Goal: Task Accomplishment & Management: Use online tool/utility

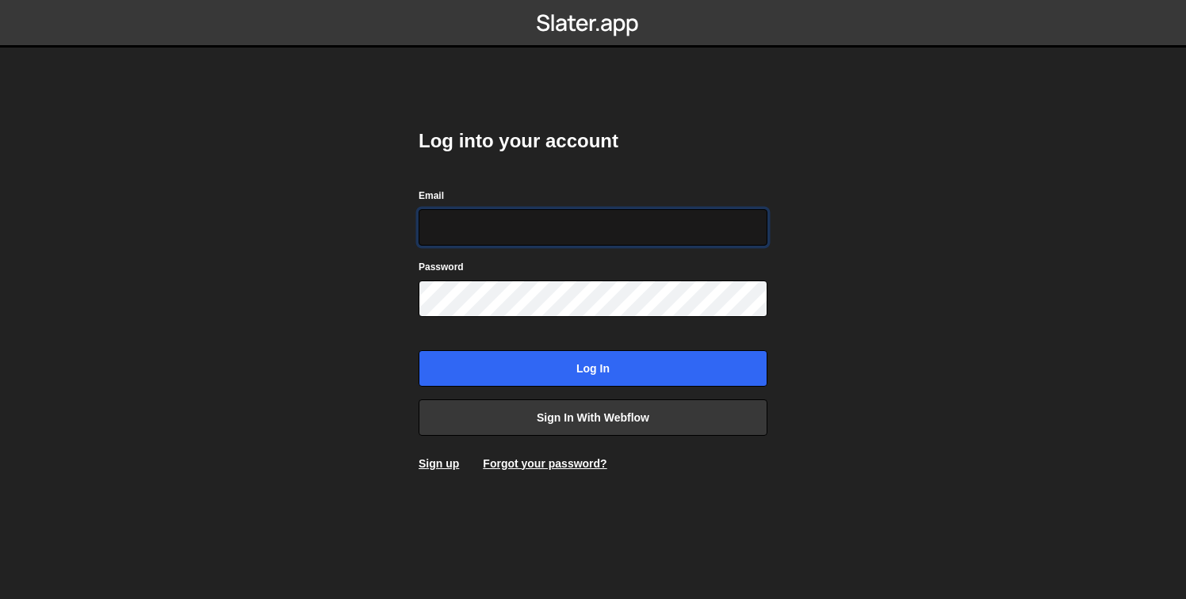
type input "[PERSON_NAME][EMAIL_ADDRESS][DOMAIN_NAME]"
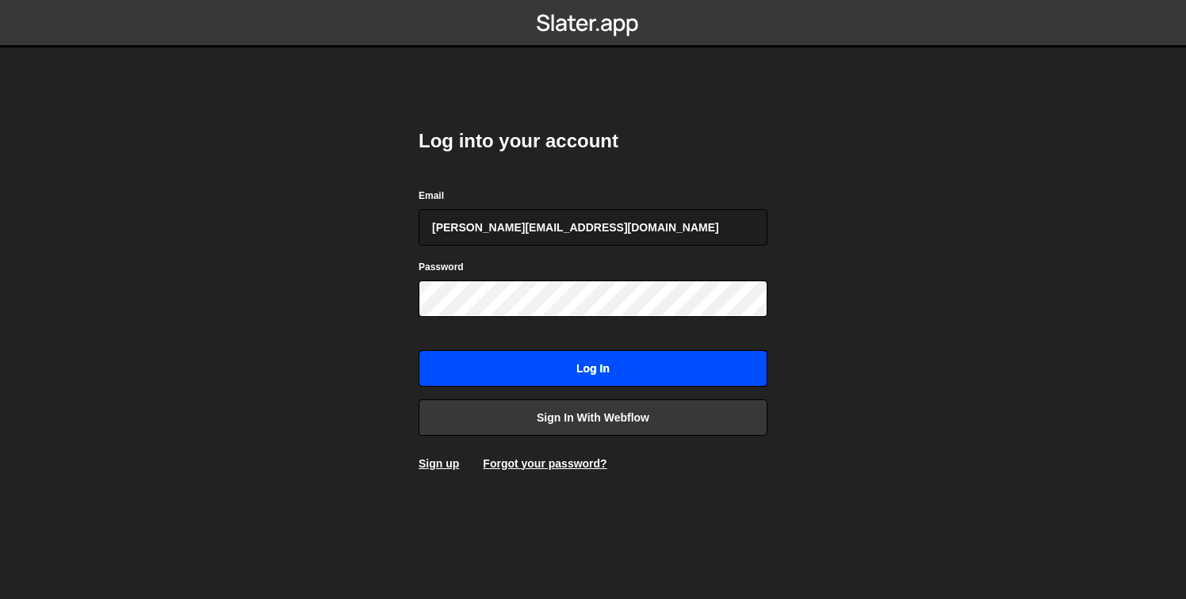
click at [618, 350] on input "Log in" at bounding box center [593, 368] width 349 height 36
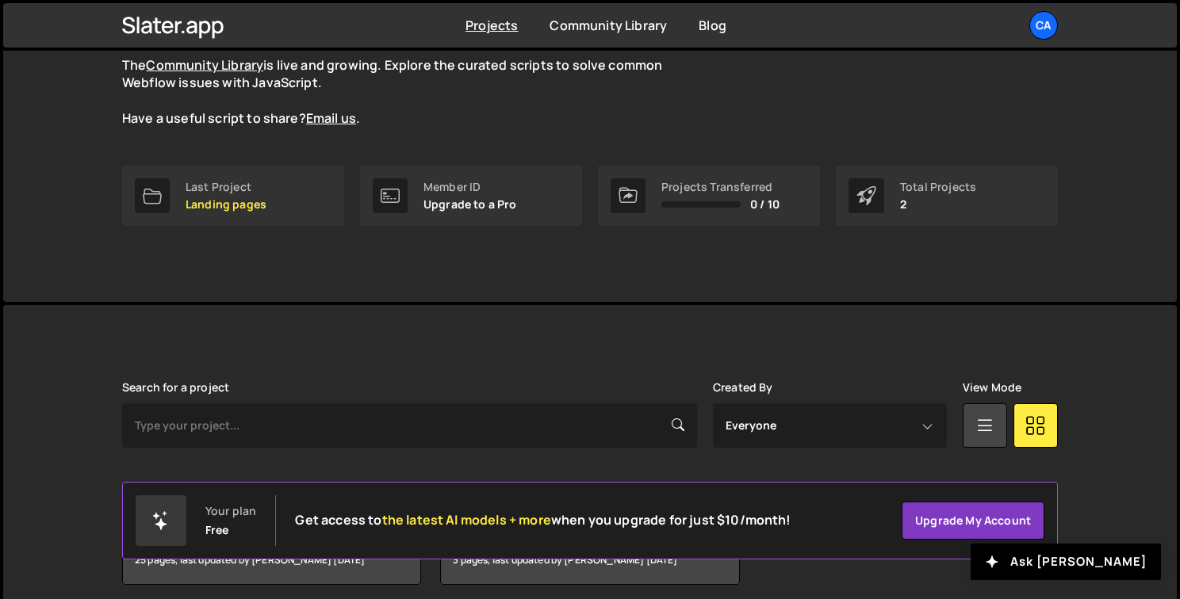
scroll to position [216, 0]
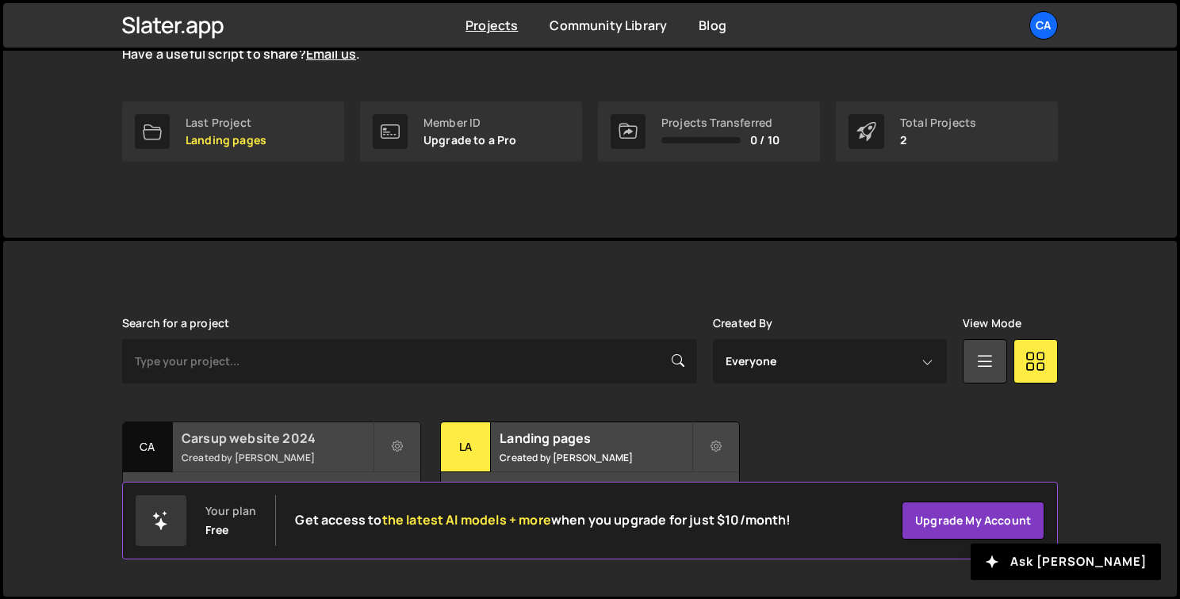
click at [285, 448] on div "Carsup website 2024 Created by [PERSON_NAME]" at bounding box center [271, 447] width 297 height 49
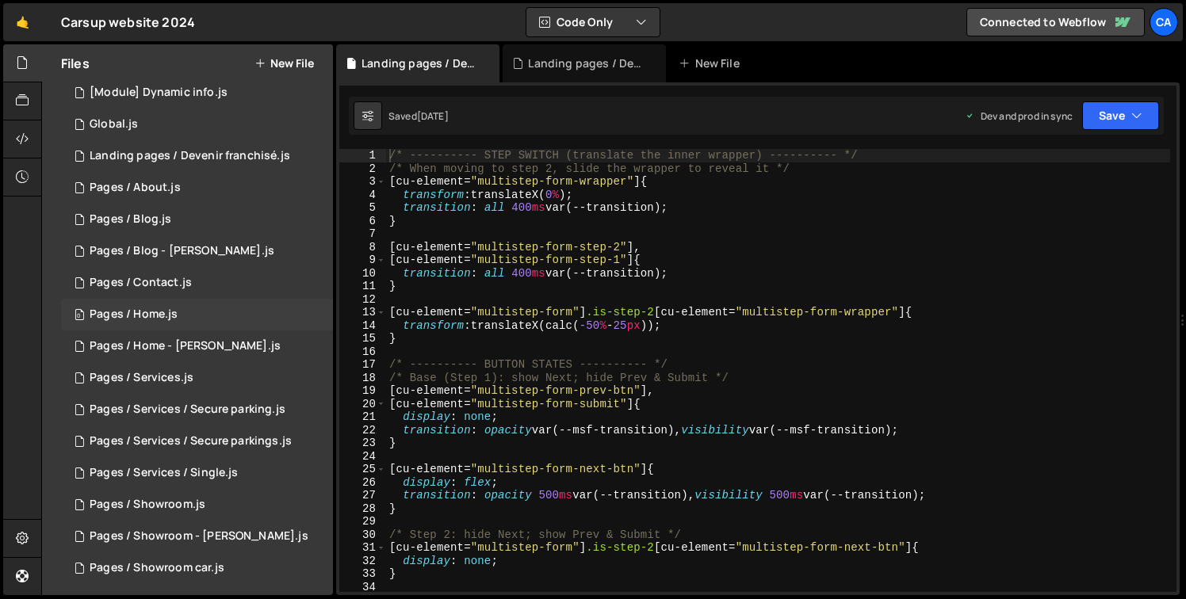
scroll to position [136, 0]
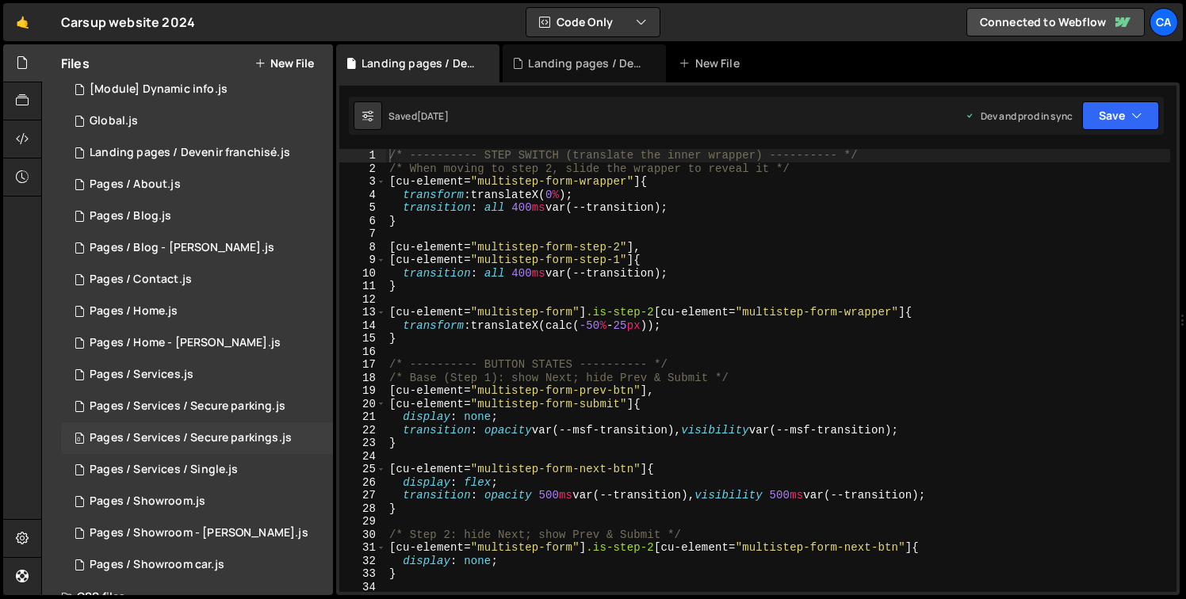
click at [268, 432] on div "Pages / Services / Secure parkings.js" at bounding box center [191, 438] width 202 height 14
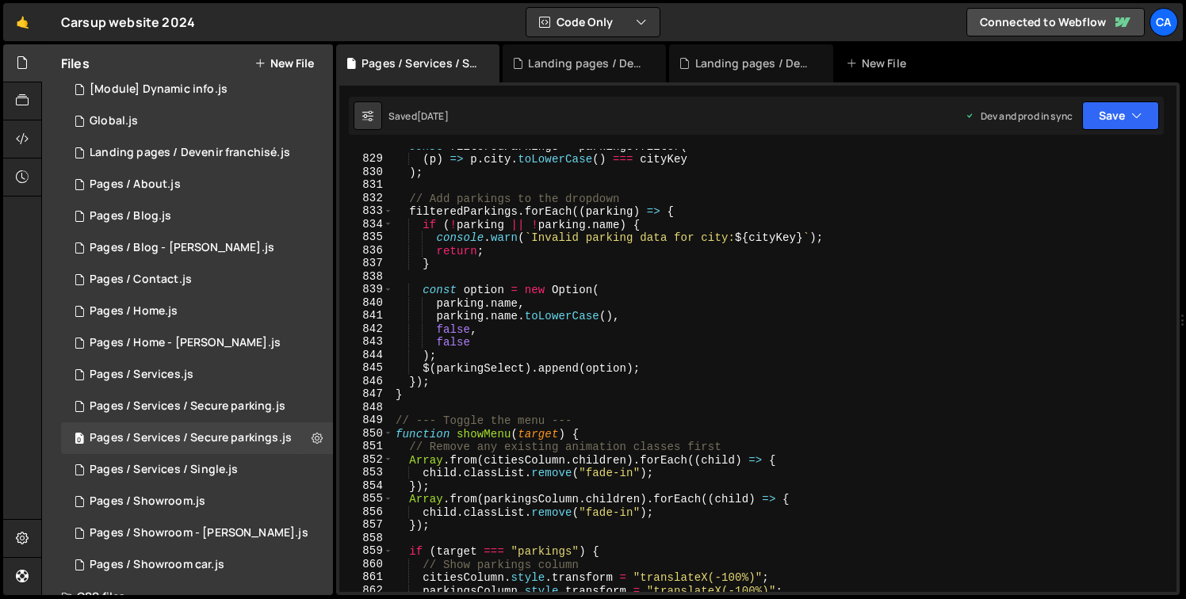
scroll to position [10868, 0]
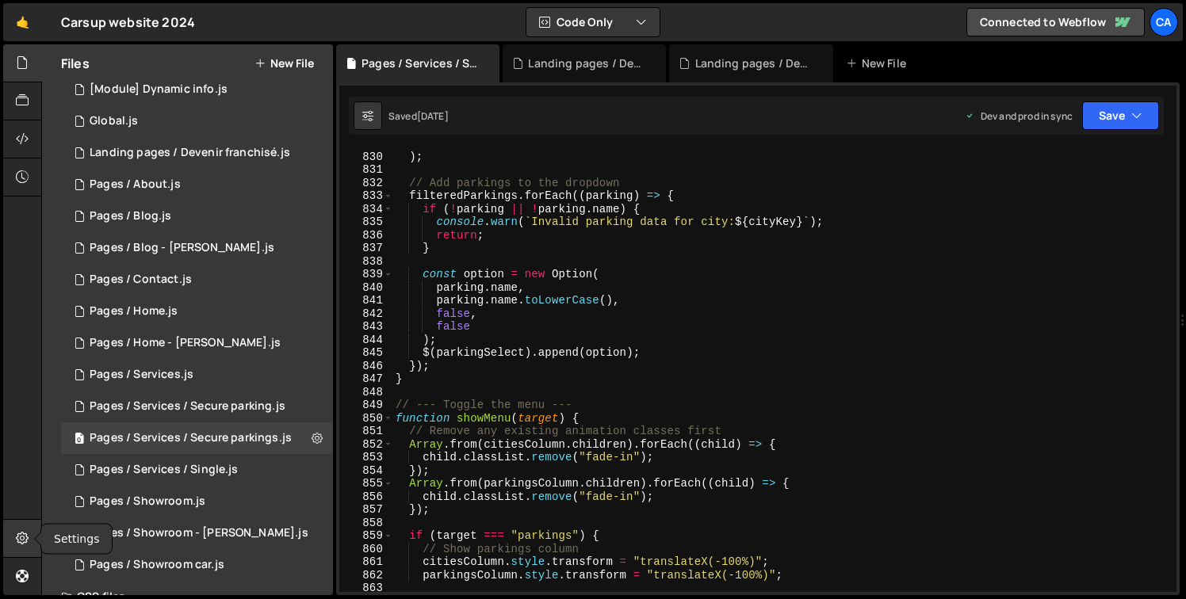
click at [20, 547] on icon at bounding box center [22, 538] width 13 height 17
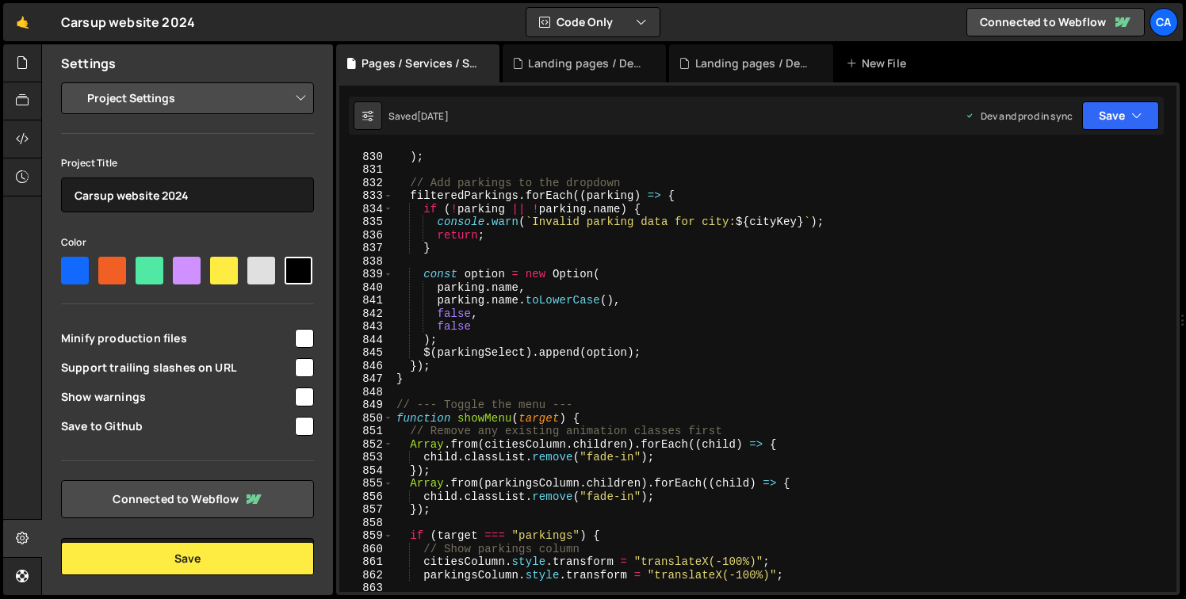
click at [743, 407] on div "( p ) => p . city . toLowerCase ( ) === cityKey ) ; // Add parkings to the drop…" at bounding box center [781, 371] width 777 height 469
type textarea "// --- Toggle the menu --"
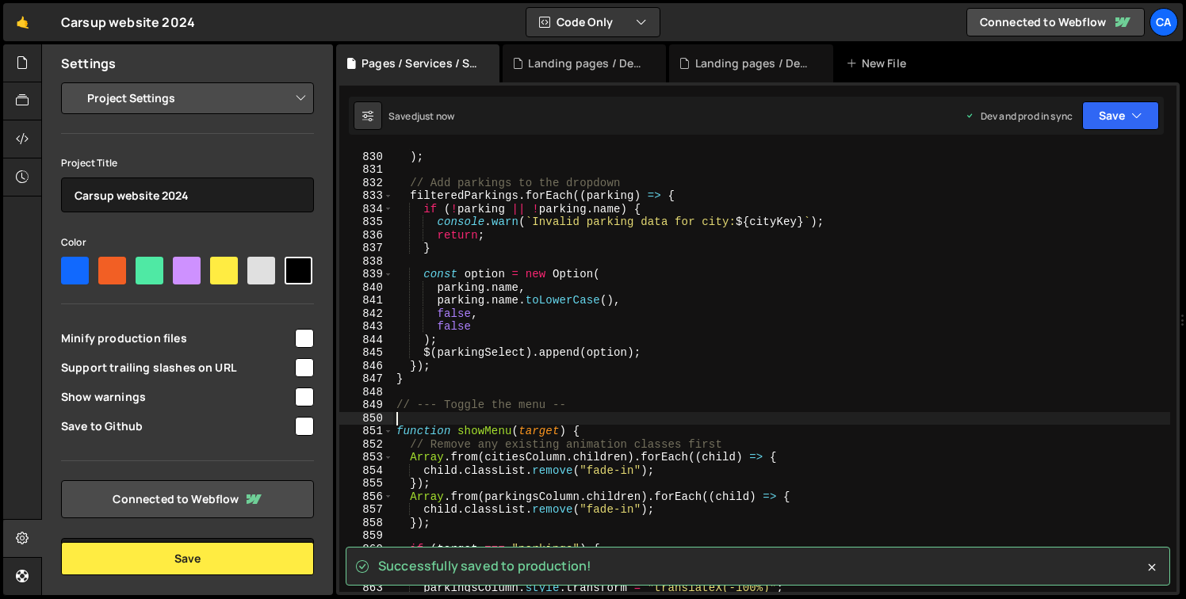
click at [295, 407] on input "checkbox" at bounding box center [304, 397] width 19 height 19
checkbox input "true"
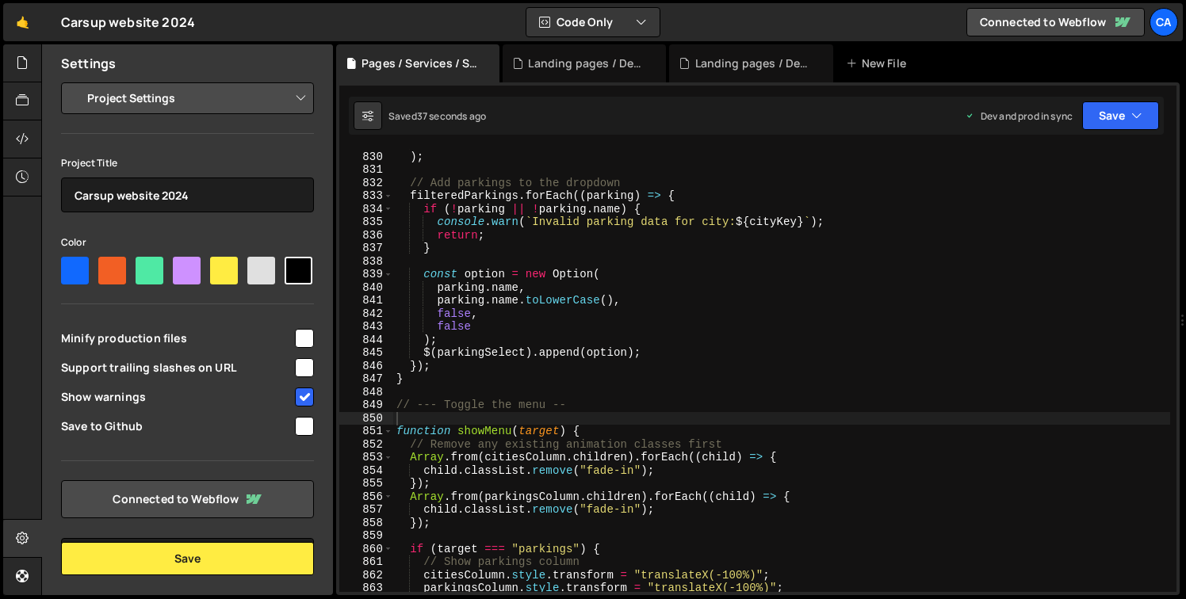
click at [499, 209] on div "( p ) => p . city . toLowerCase ( ) === cityKey ) ; // Add parkings to the drop…" at bounding box center [781, 371] width 777 height 469
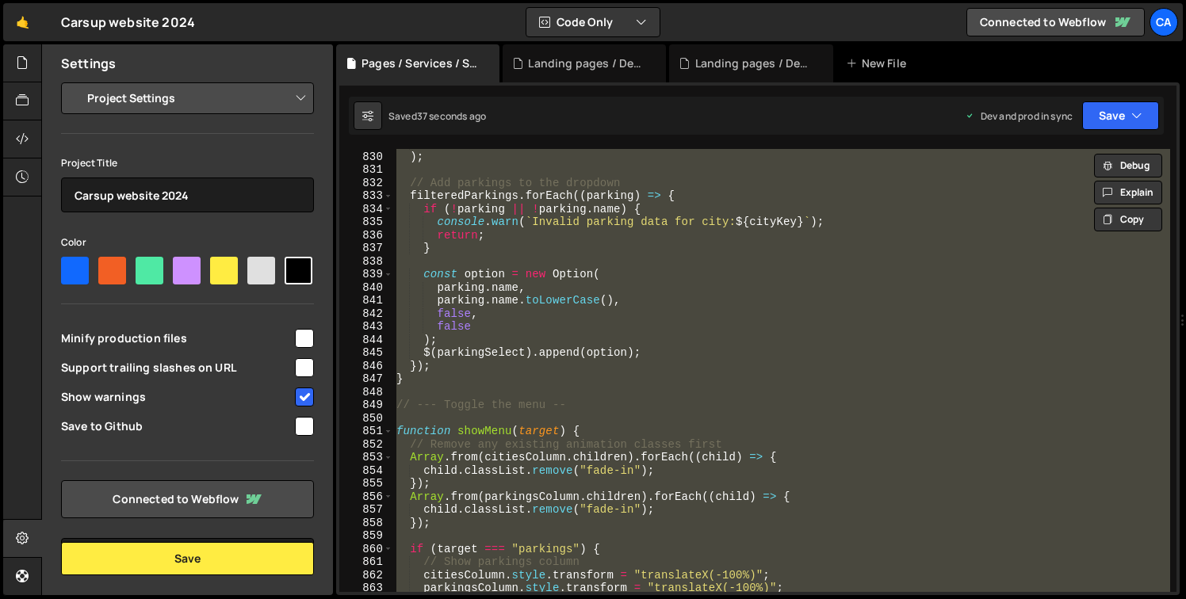
paste textarea "// --- Toggle the menu --"
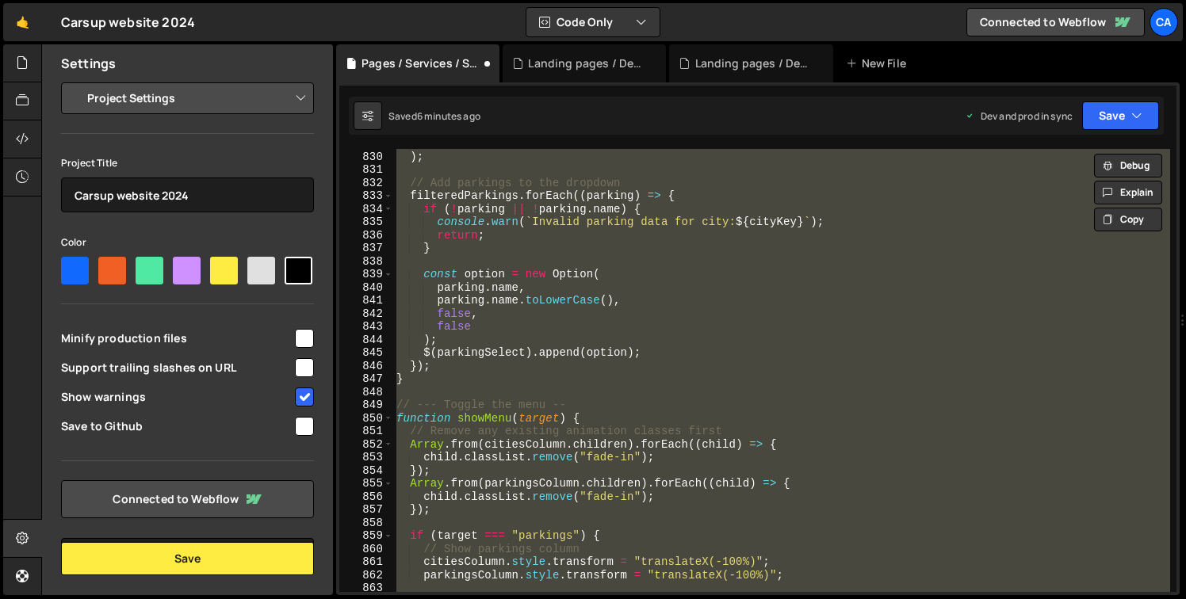
click at [568, 270] on div "( p ) => p . city . toLowerCase ( ) === cityKey ) ; // Add parkings to the drop…" at bounding box center [781, 370] width 777 height 443
type textarea "const option = new Option("
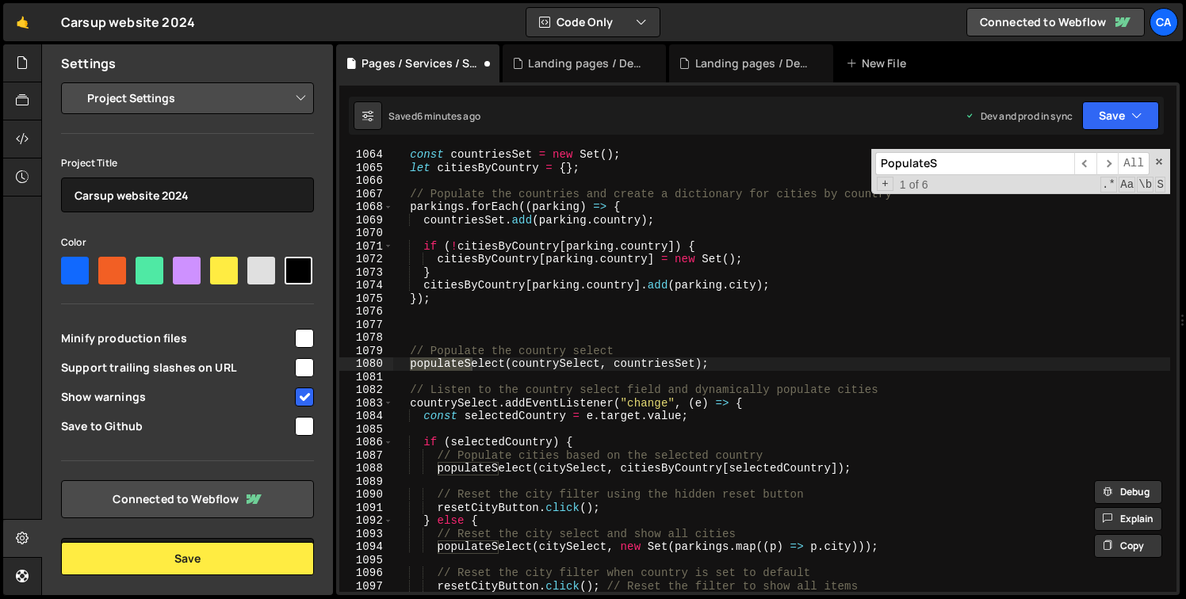
scroll to position [13996, 0]
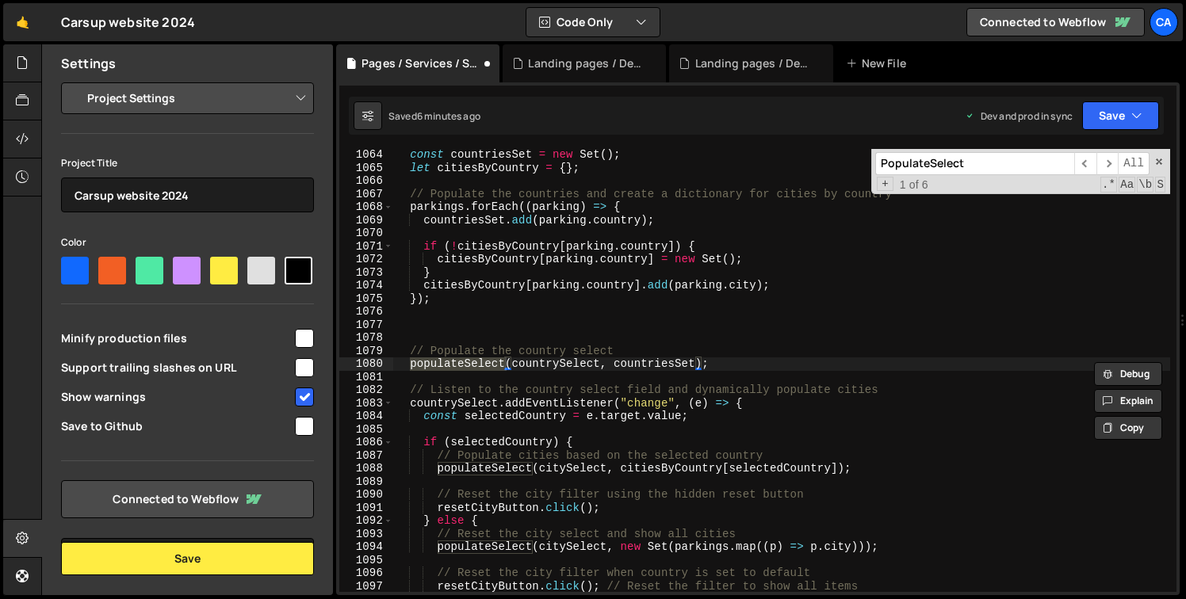
type input "PopulateSelect"
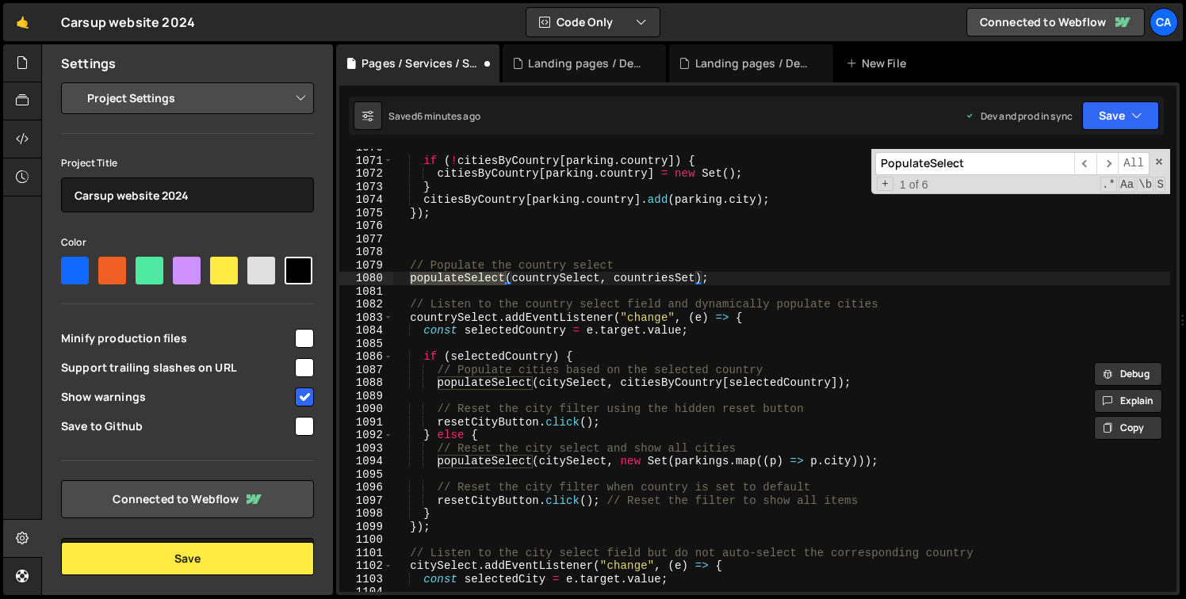
scroll to position [14171, 0]
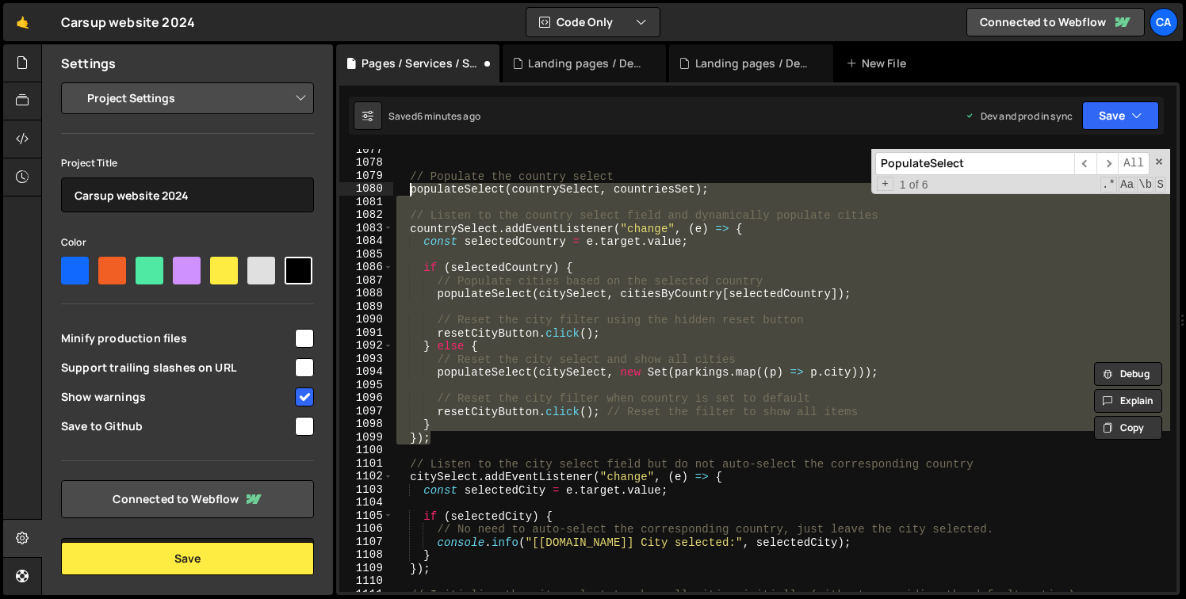
drag, startPoint x: 475, startPoint y: 439, endPoint x: 411, endPoint y: 192, distance: 255.5
click at [411, 192] on div "// Populate the country select populateSelect ( countrySelect , countriesSet ) …" at bounding box center [781, 377] width 777 height 469
click at [985, 165] on input "PopulateSelect" at bounding box center [974, 163] width 199 height 23
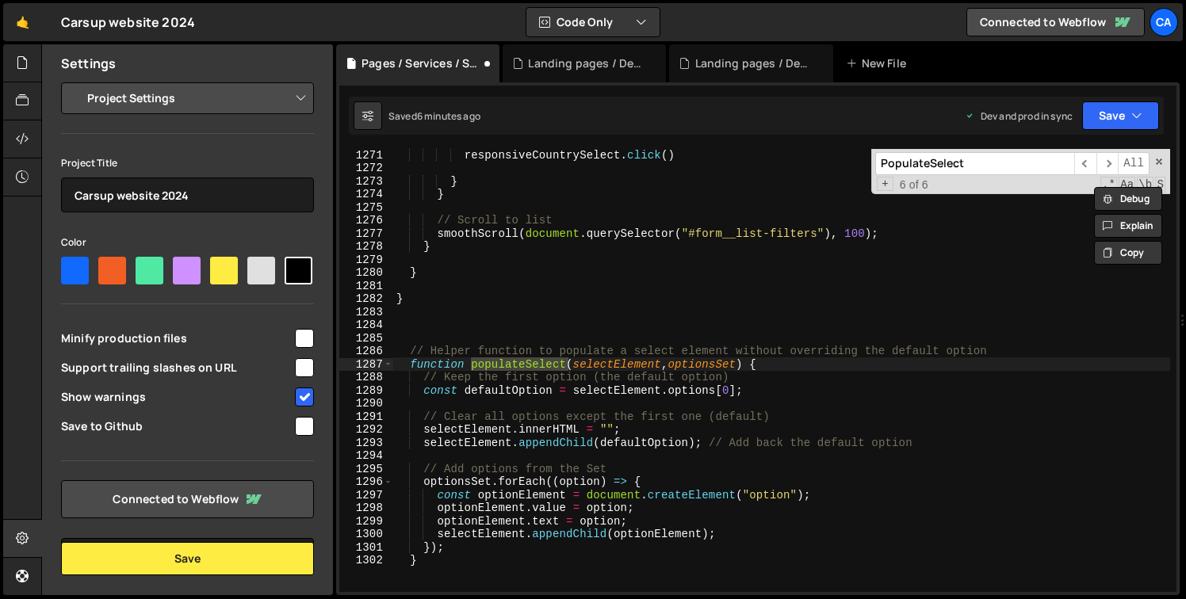
scroll to position [16703, 0]
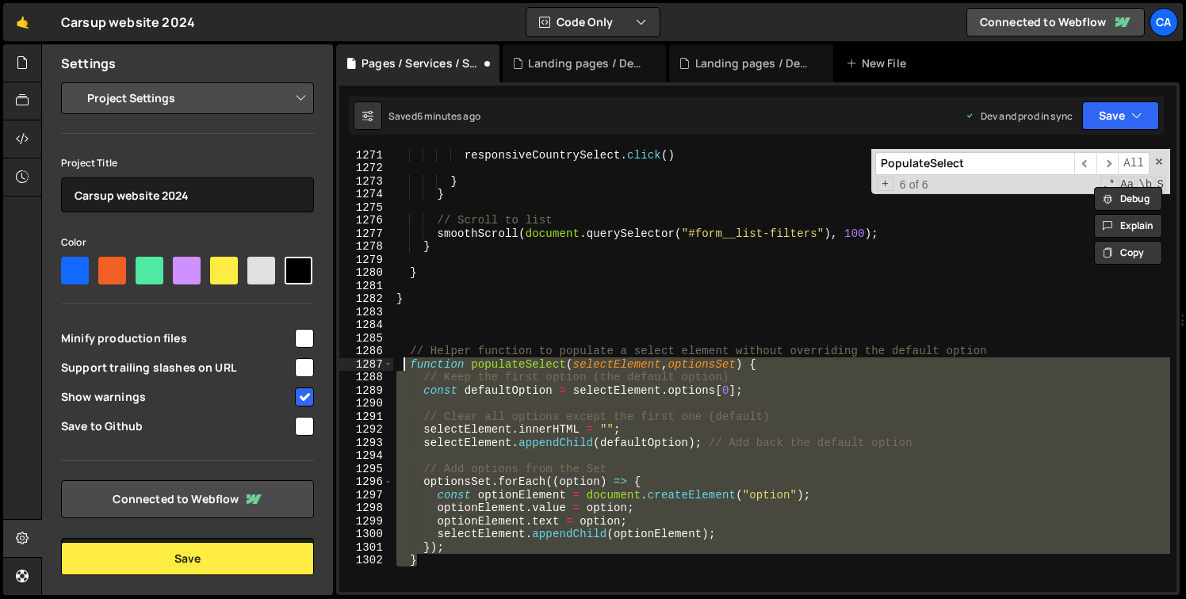
drag, startPoint x: 451, startPoint y: 561, endPoint x: 406, endPoint y: 366, distance: 200.2
click at [406, 366] on div "responsiveCountrySelect . click ( ) } } // Scroll to list smoothScroll ( docume…" at bounding box center [781, 382] width 777 height 469
paste textarea "}"
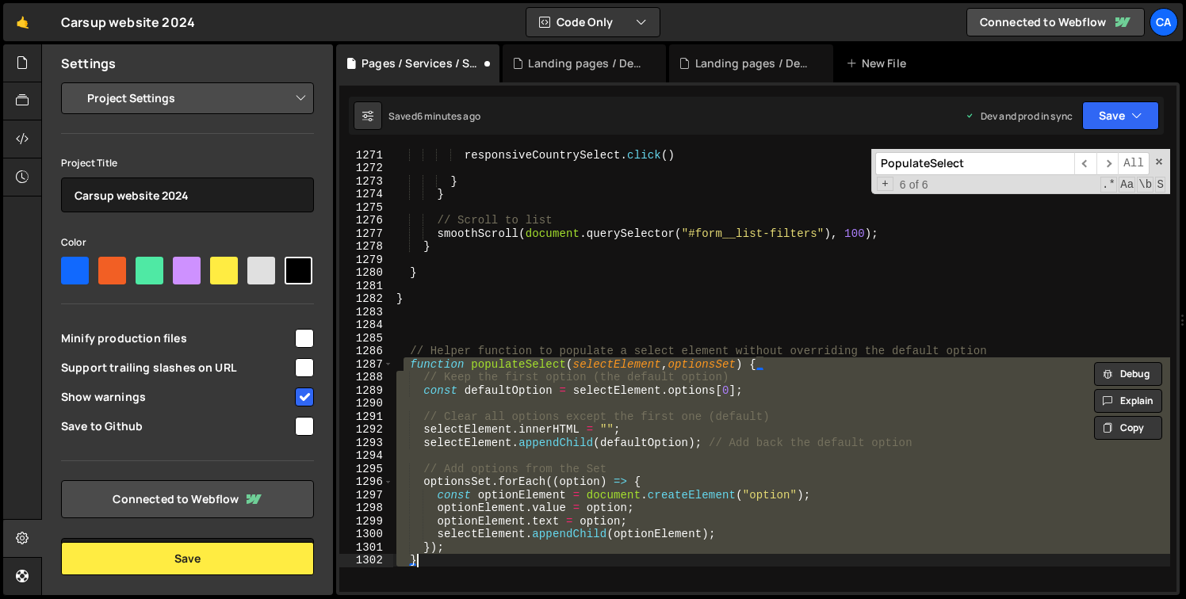
paste textarea
type textarea "}"
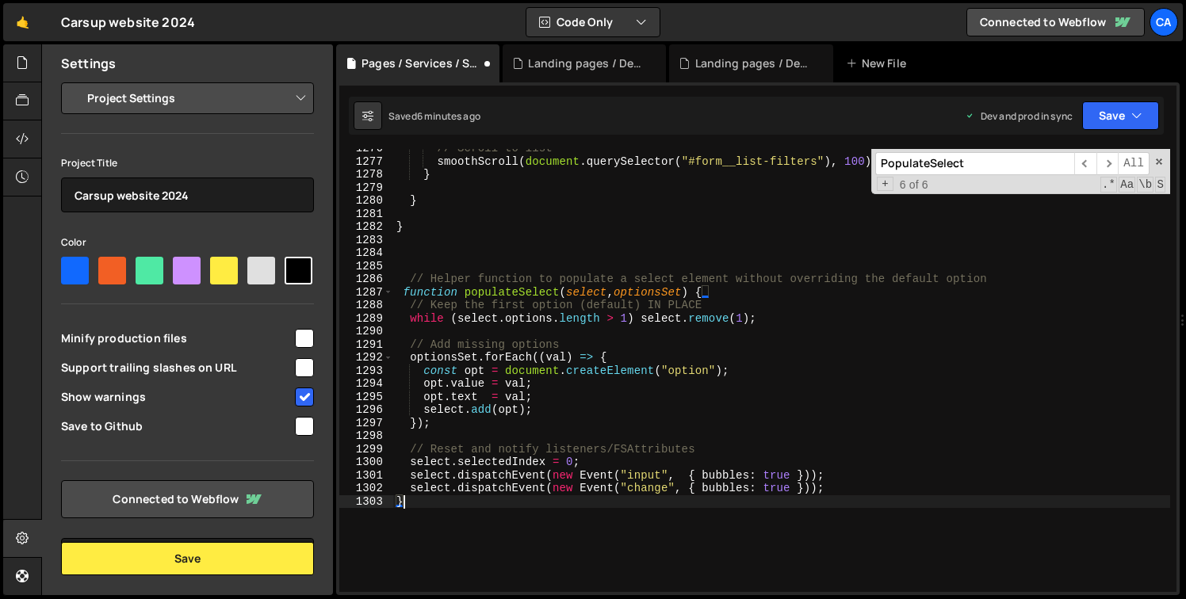
scroll to position [16821, 0]
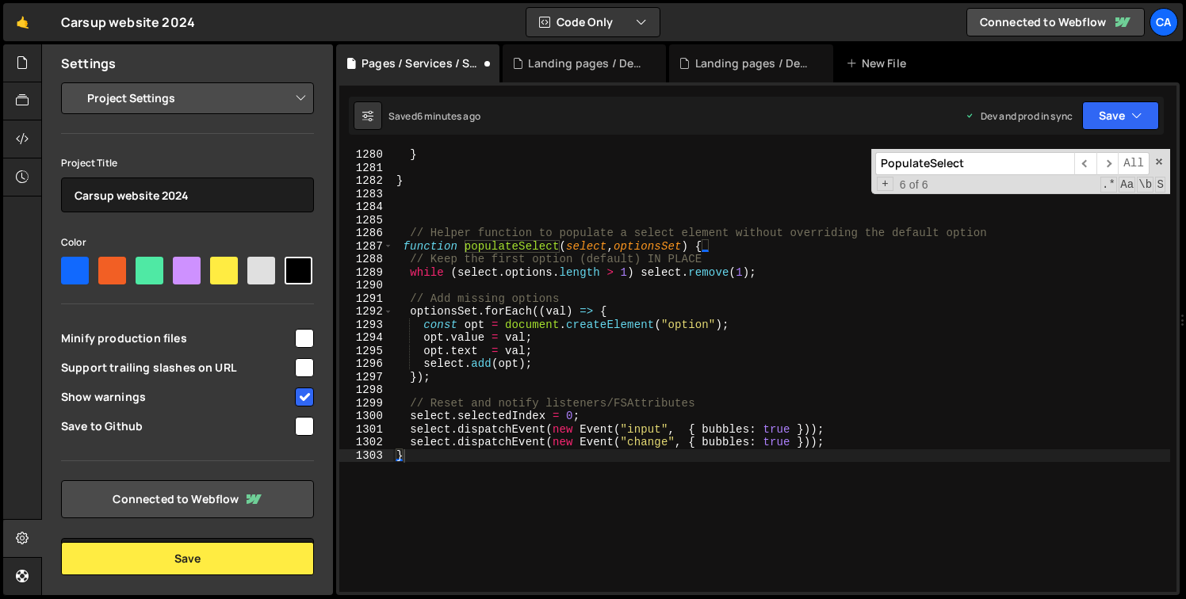
paste input "[DOMAIN_NAME]();"
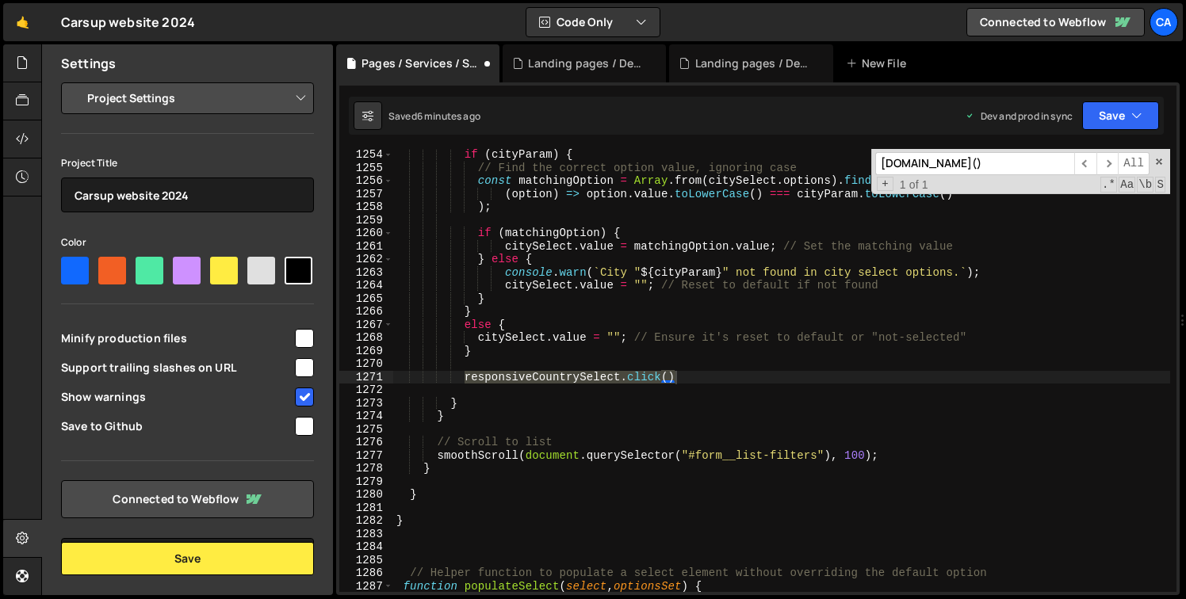
type input "[DOMAIN_NAME]()"
click at [465, 376] on div "if ( cityParam ) { // Find the correct option value, ignoring case const matchi…" at bounding box center [781, 370] width 777 height 443
type textarea "//[DOMAIN_NAME]()"
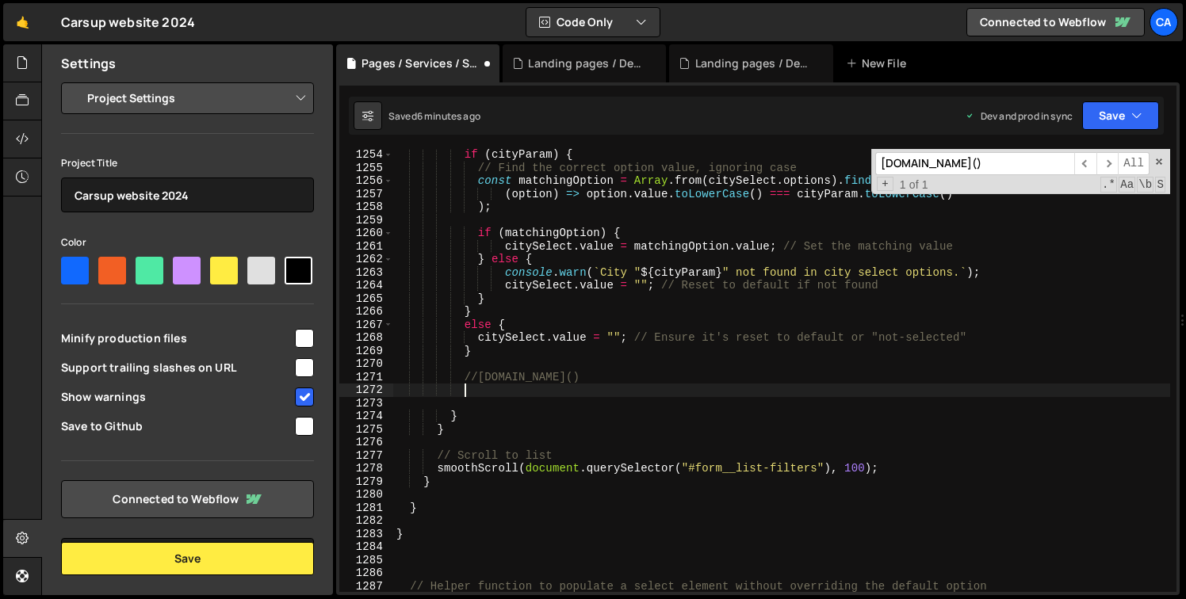
paste textarea "responsiveCountrySelect.dispatchEvent(new Event("change", { bubbles: true }));"
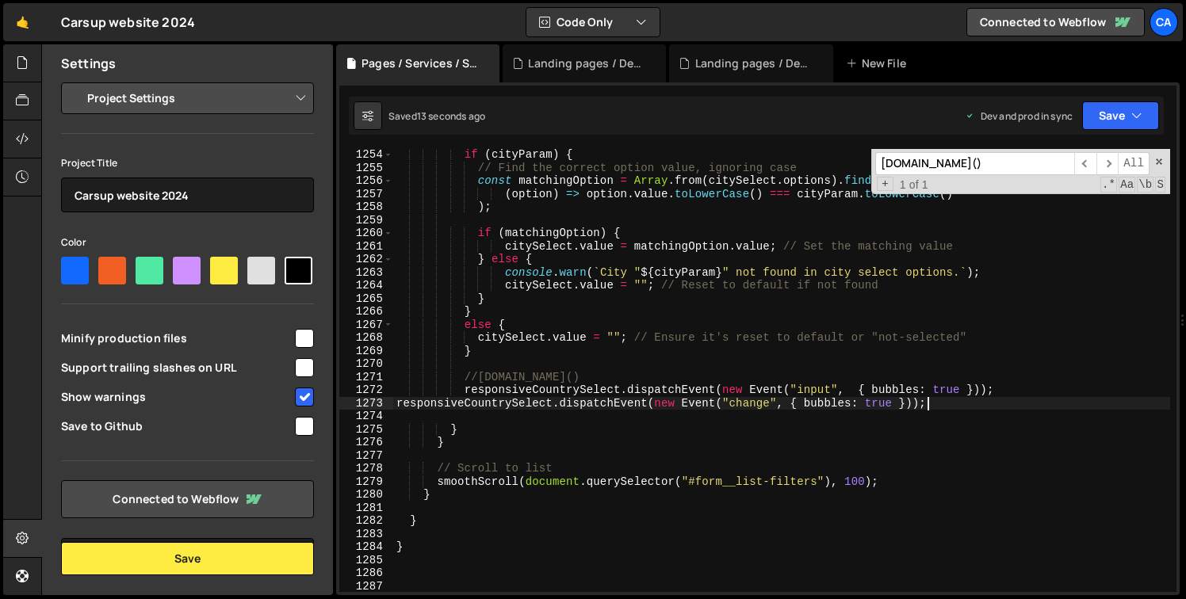
click at [396, 403] on div "if ( cityParam ) { // Find the correct option value, ignoring case const matchi…" at bounding box center [781, 382] width 777 height 469
type textarea "responsiveCountrySelect.dispatchEvent(new Event("change", { bubbles: true }));"
click at [537, 360] on div "if ( cityParam ) { // Find the correct option value, ignoring case const matchi…" at bounding box center [781, 382] width 777 height 469
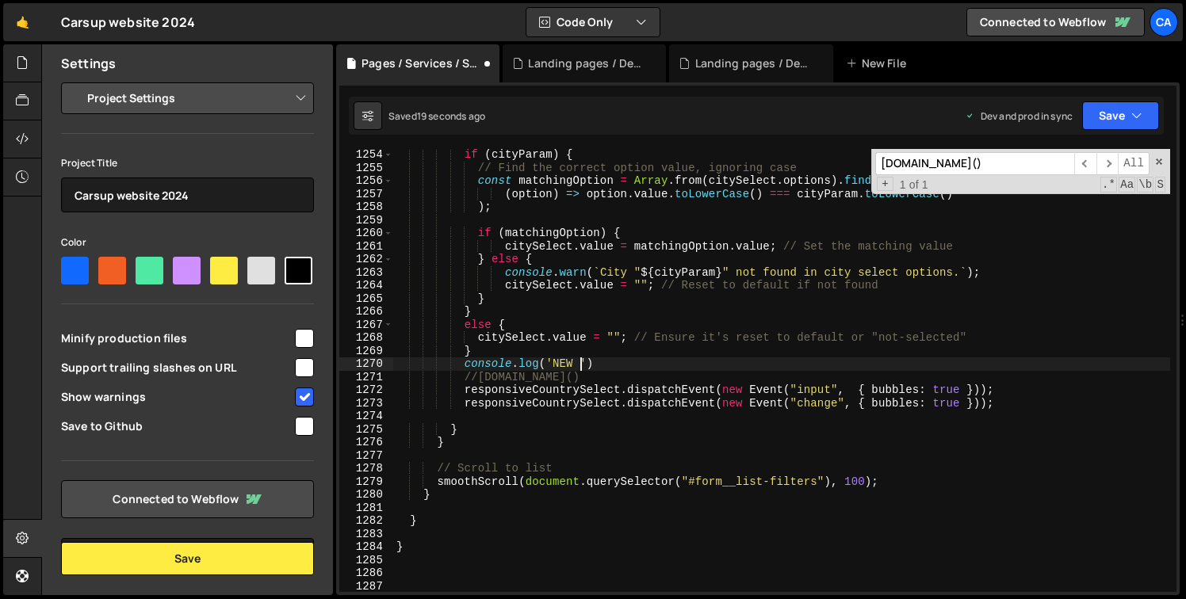
scroll to position [0, 12]
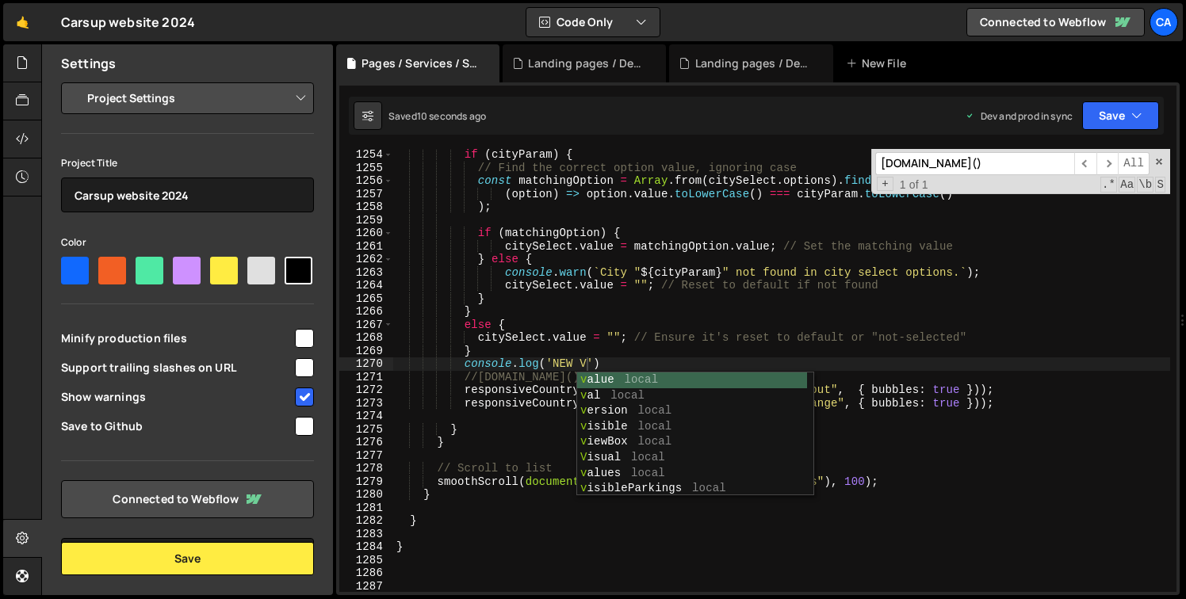
type textarea "console.log('NEW V')"
click at [29, 75] on div at bounding box center [22, 63] width 39 height 38
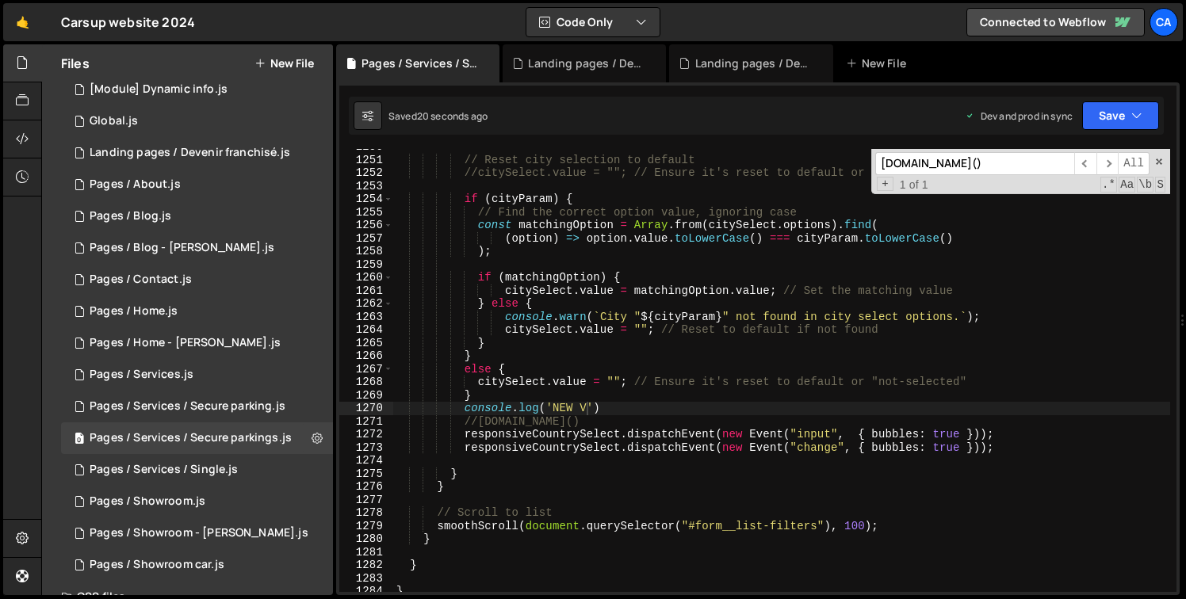
scroll to position [16436, 0]
drag, startPoint x: 466, startPoint y: 408, endPoint x: 621, endPoint y: 408, distance: 154.6
click at [621, 408] on div "// Reset city selection to default //citySelect.value = ""; // Ensure it's rese…" at bounding box center [781, 374] width 777 height 469
click at [1051, 168] on input "[DOMAIN_NAME]()" at bounding box center [974, 163] width 199 height 23
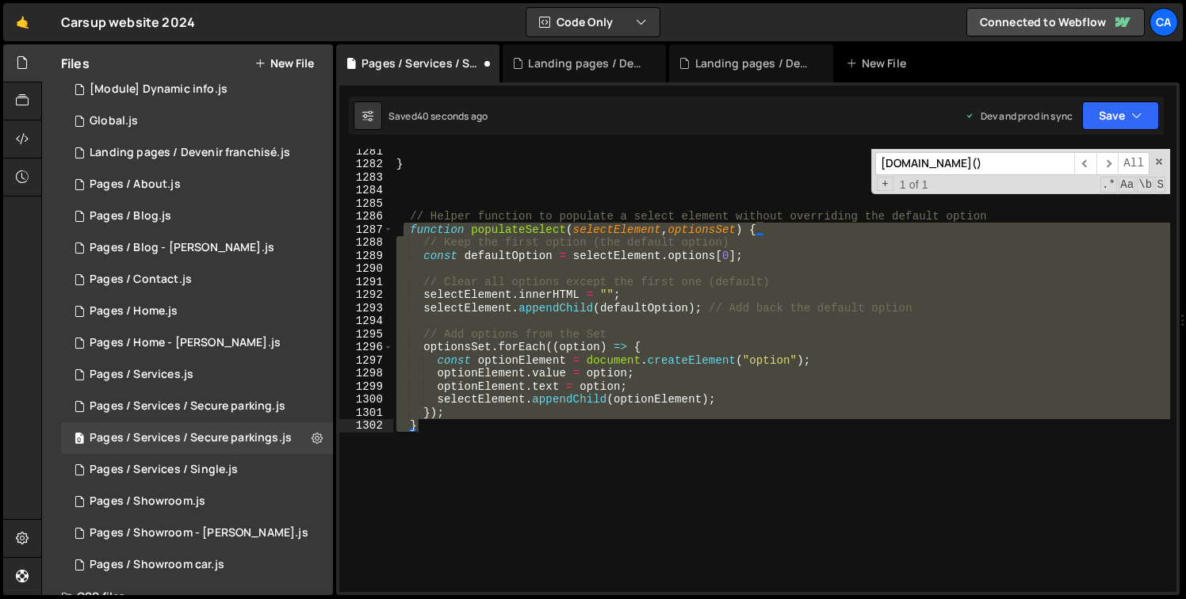
scroll to position [10895, 0]
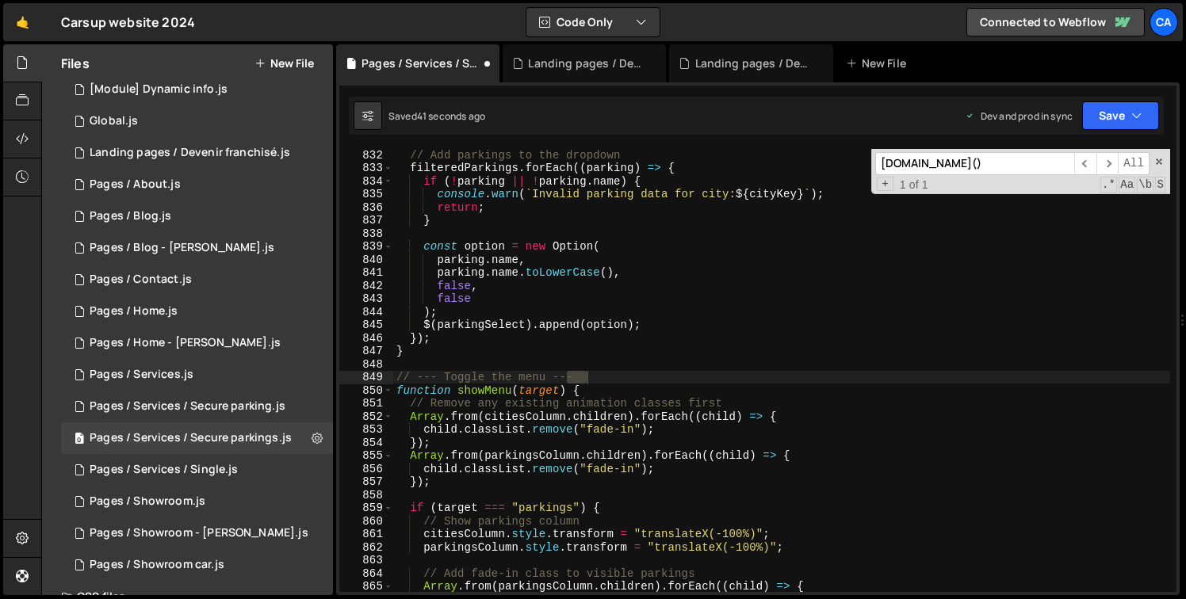
type textarea "}"
click at [630, 351] on div "// Add parkings to the dropdown filteredParkings . forEach (( parking ) => { if…" at bounding box center [781, 382] width 777 height 469
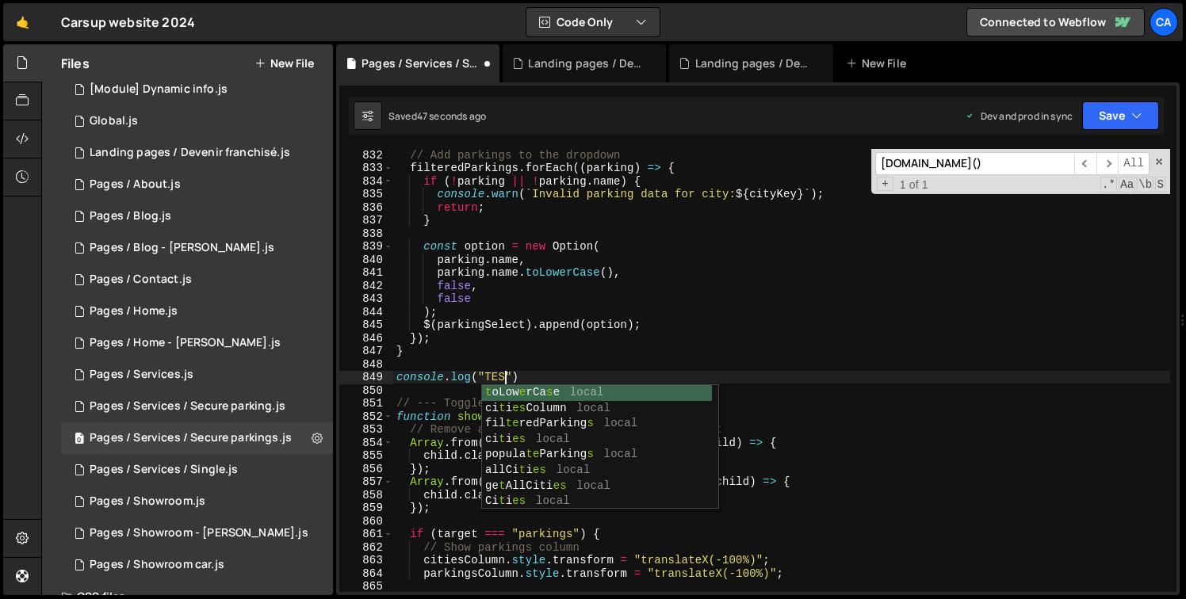
scroll to position [0, 7]
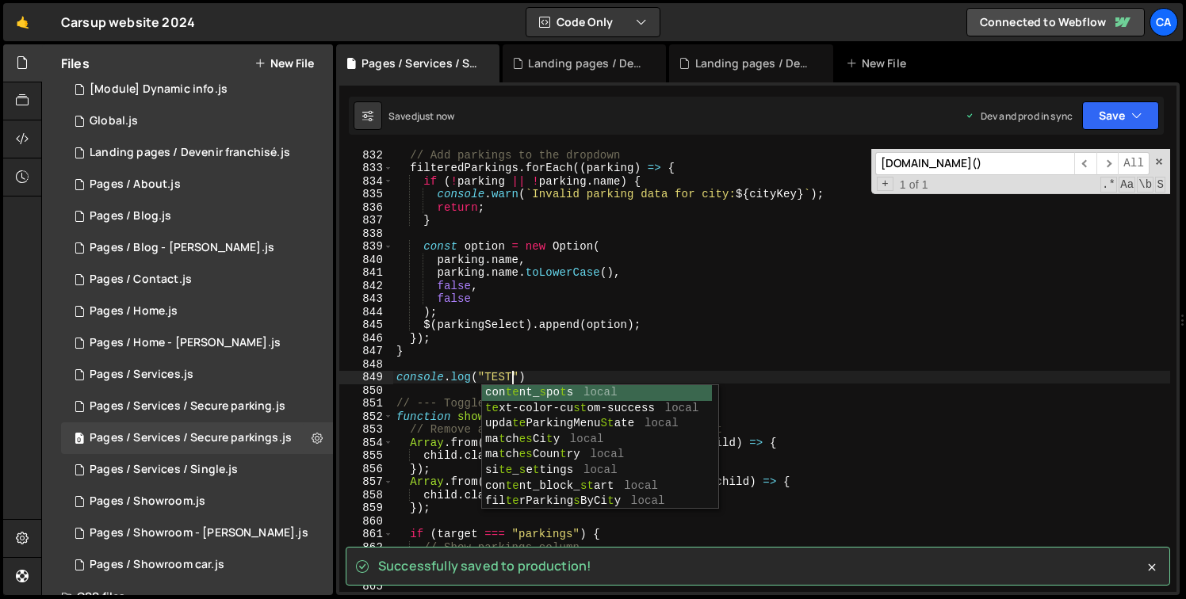
type textarea "console.log("TEST")"
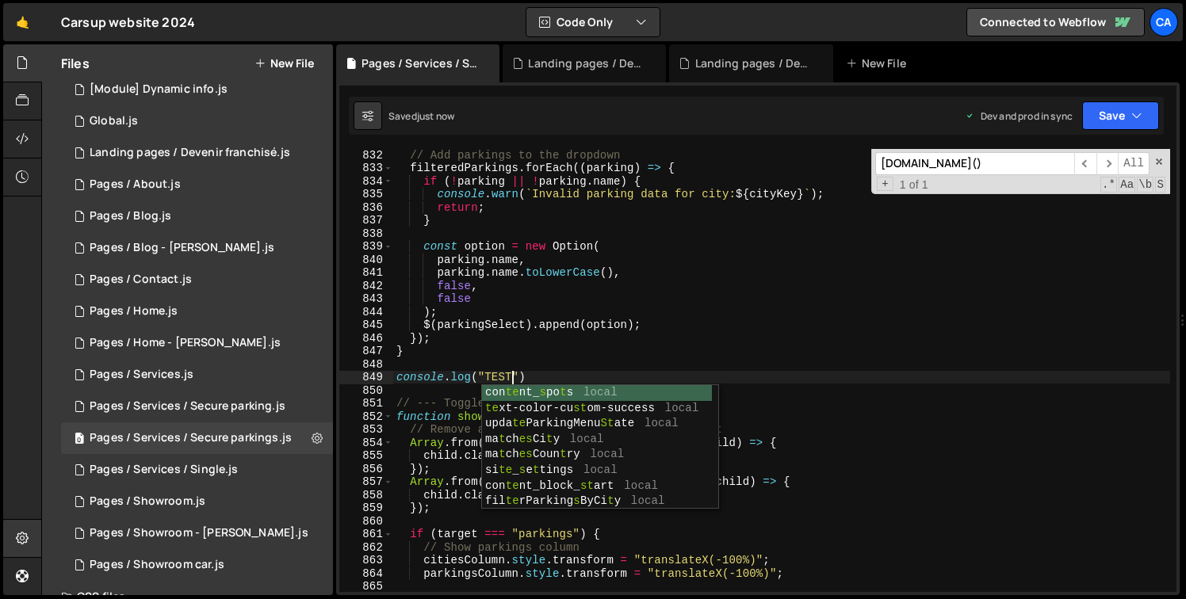
click at [33, 532] on div at bounding box center [22, 539] width 39 height 38
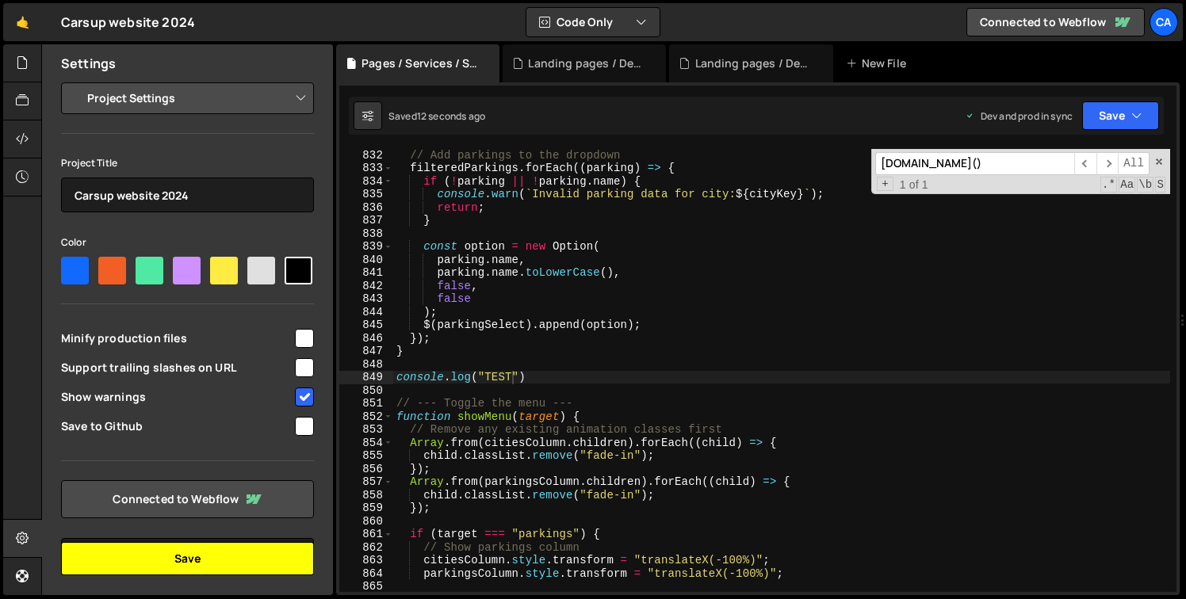
click at [195, 553] on button "Save" at bounding box center [187, 558] width 253 height 33
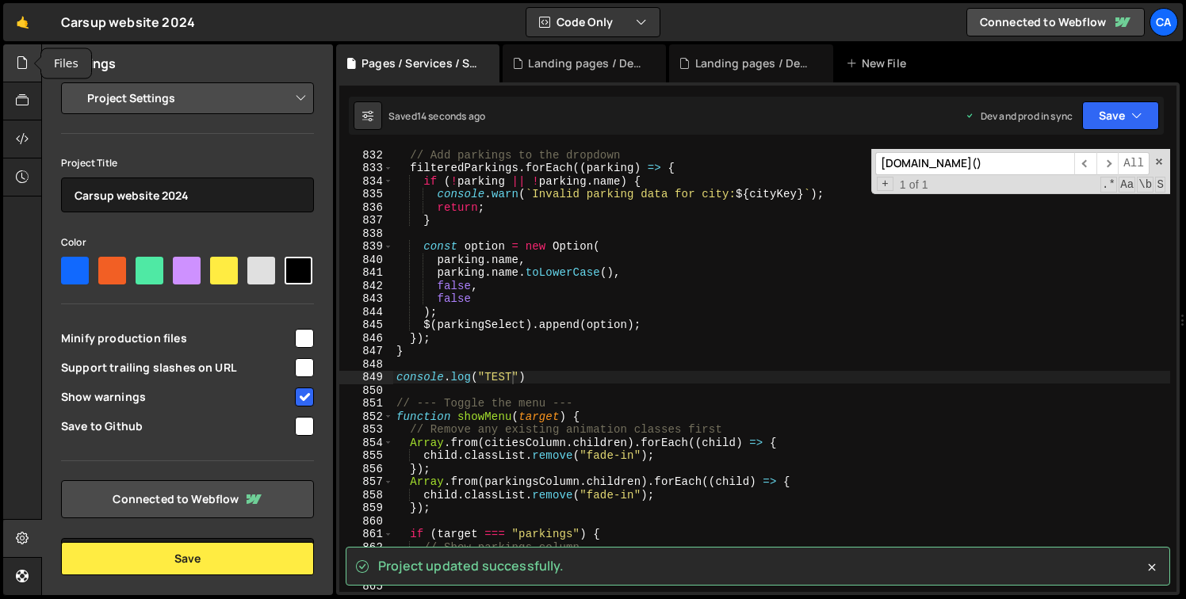
click at [25, 71] on icon at bounding box center [22, 62] width 13 height 17
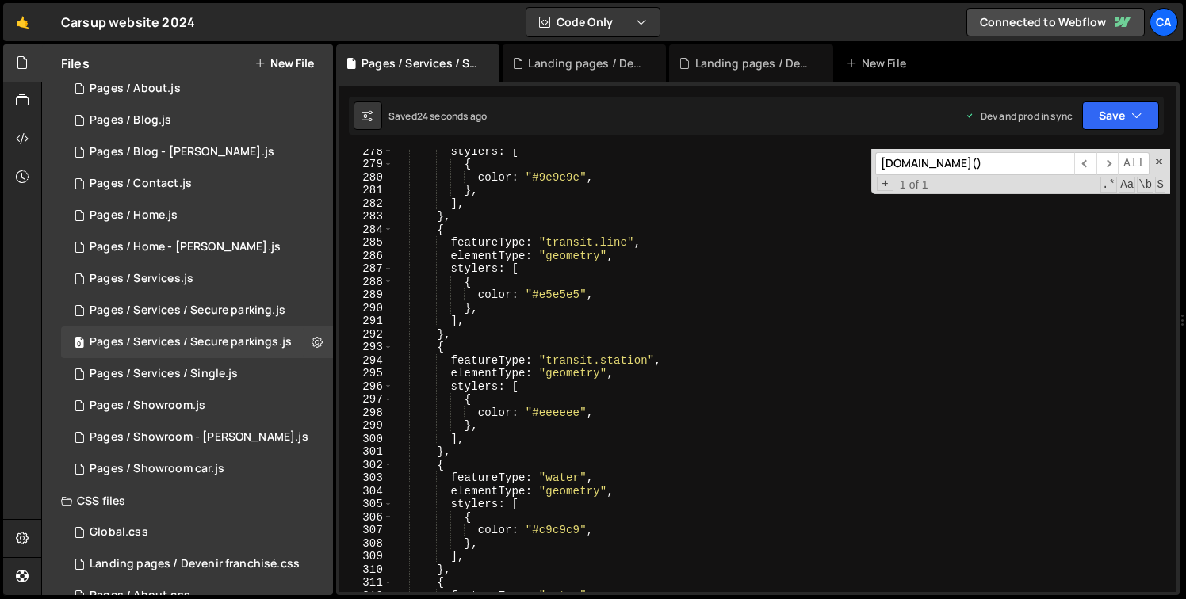
scroll to position [0, 0]
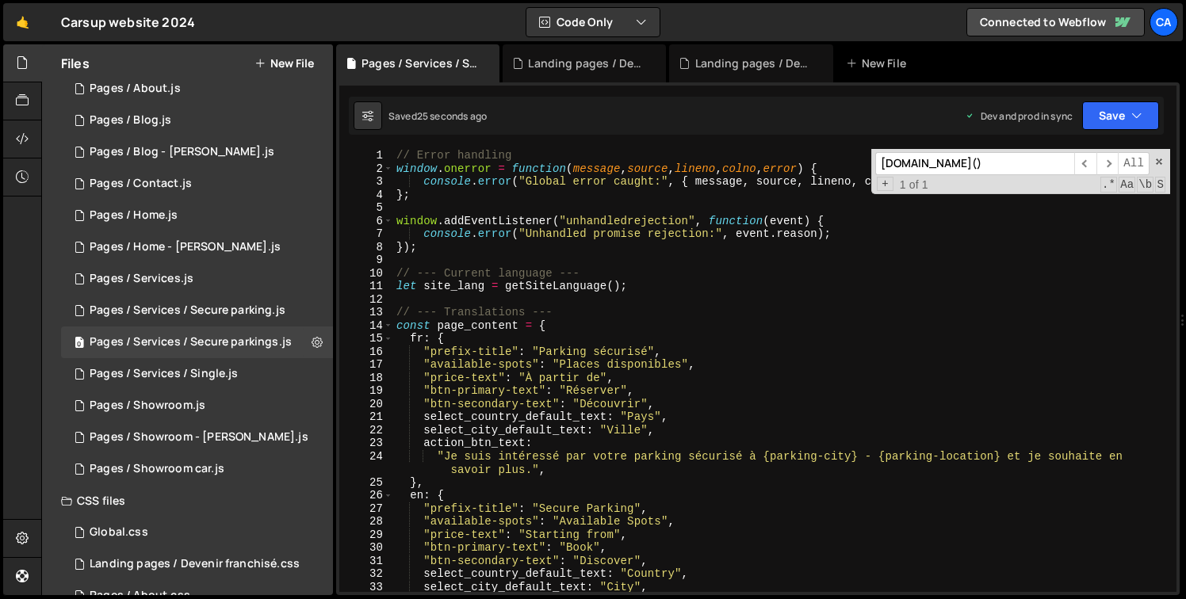
click at [1162, 166] on div "[DOMAIN_NAME]() ​ ​ All Replace All + 1 of 1 .* Aa \b S" at bounding box center [1020, 171] width 299 height 45
click at [1162, 160] on span at bounding box center [1158, 161] width 11 height 11
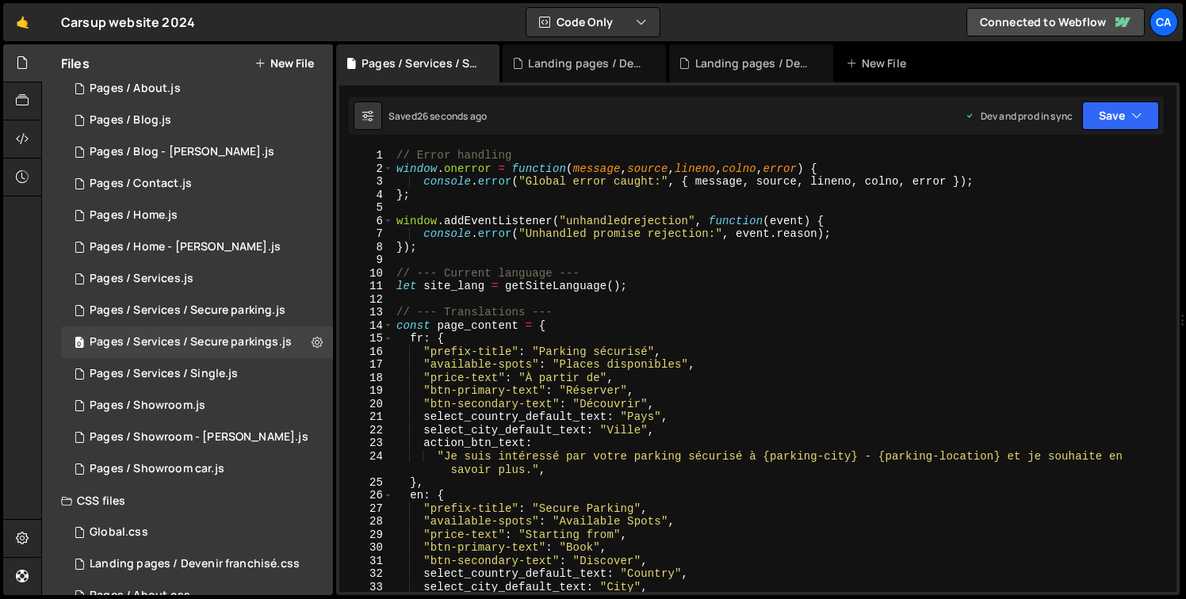
click at [683, 294] on div "// Error handling window . onerror = function ( message , source , lineno , col…" at bounding box center [781, 383] width 777 height 469
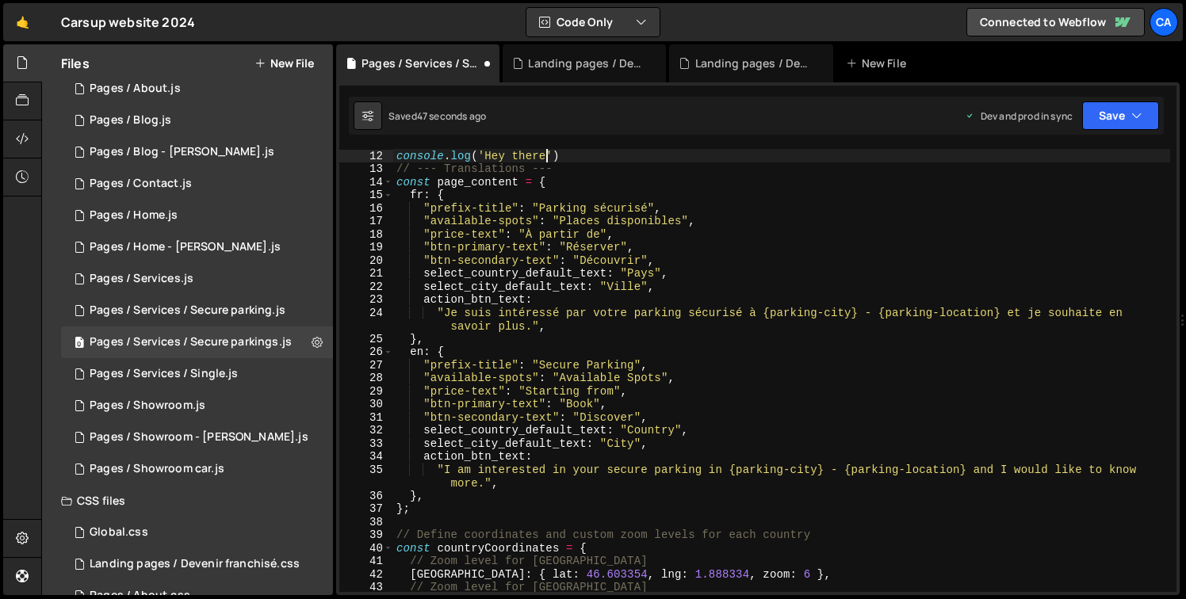
scroll to position [0, 10]
click at [502, 145] on div "XXXXXXXXXXXXXXXXXXXXXXXXXXXXXXXXXXXXXXXXXXXXXXXXXXXXXXXXXXXXXXXXXXXXXXXXXXXXXXX…" at bounding box center [757, 338] width 843 height 513
click at [500, 149] on div "console . log ( 'Hey there' ) // --- Translations --- const page_content = { fr…" at bounding box center [781, 383] width 777 height 469
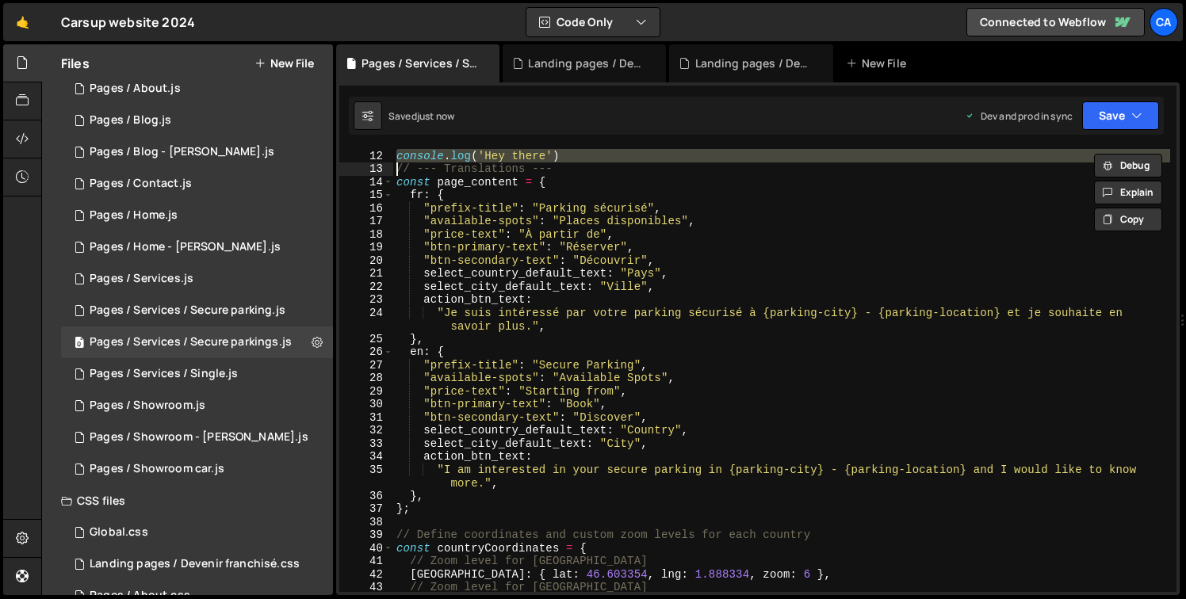
type textarea "// --- Translations ---"
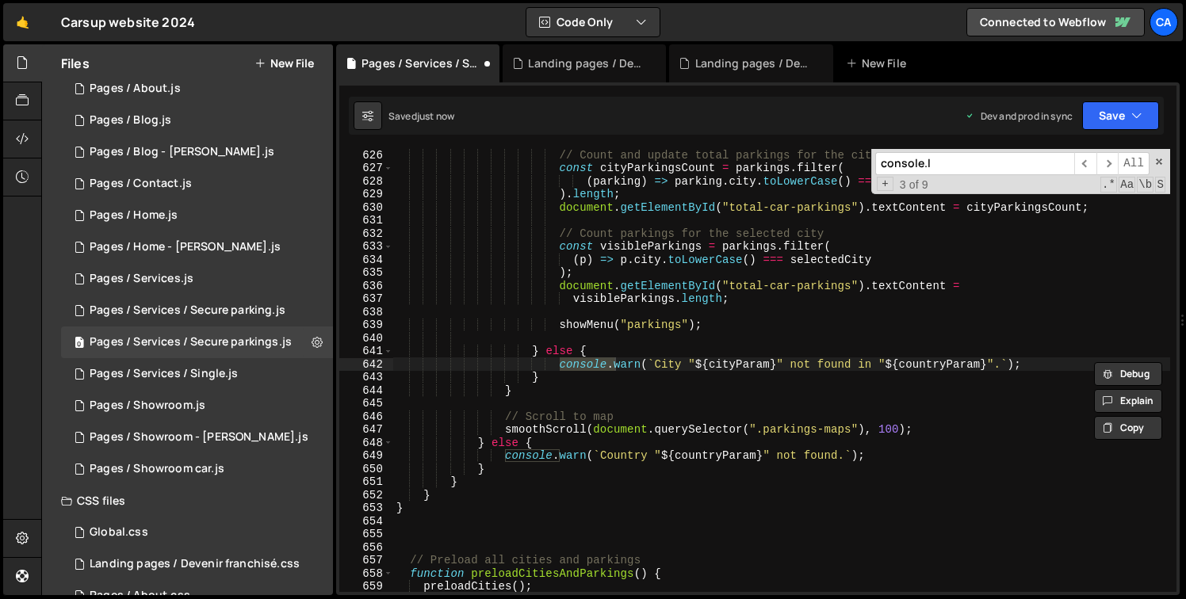
scroll to position [10895, 0]
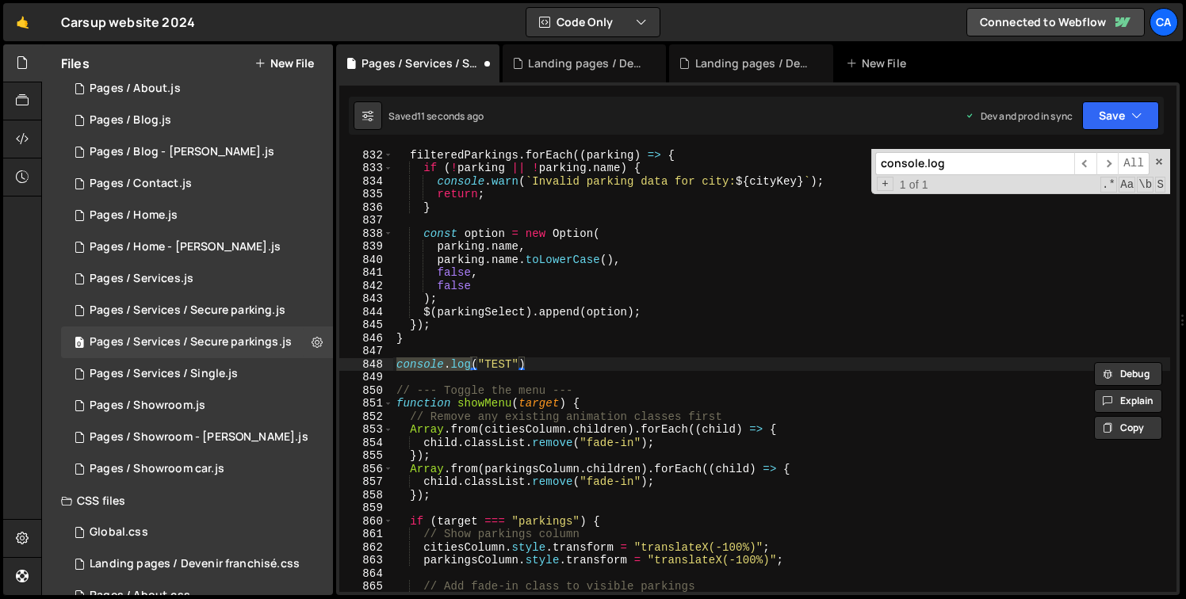
type input "console.log"
click at [629, 364] on div "filteredParkings . forEach (( parking ) => { if ( ! parking || ! parking . name…" at bounding box center [781, 382] width 777 height 469
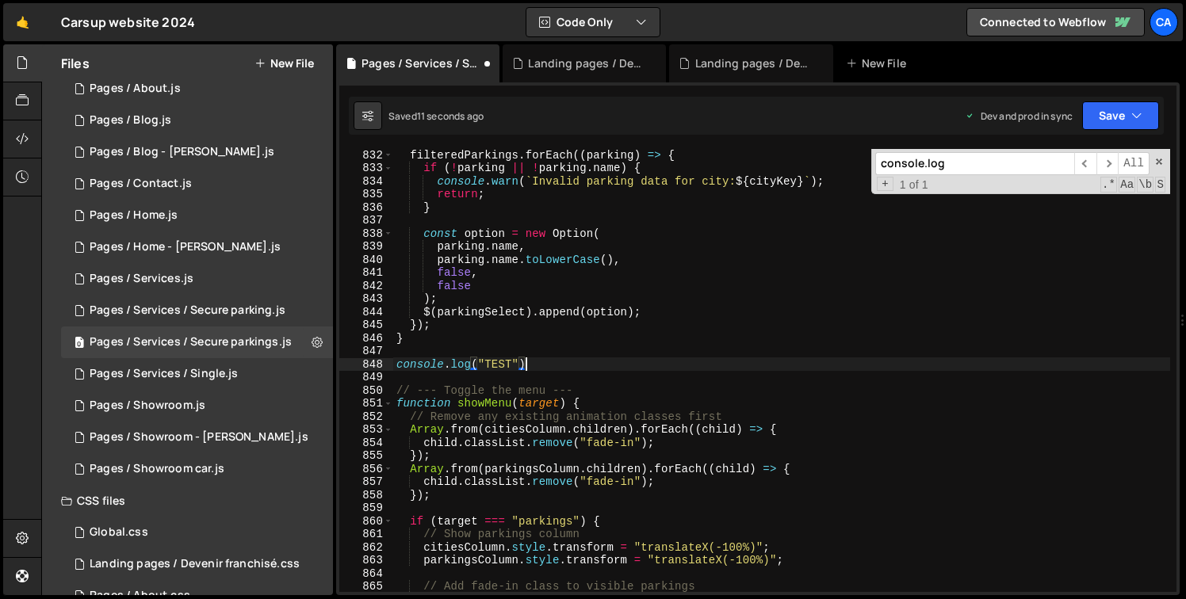
type textarea "console.log("TEST")"
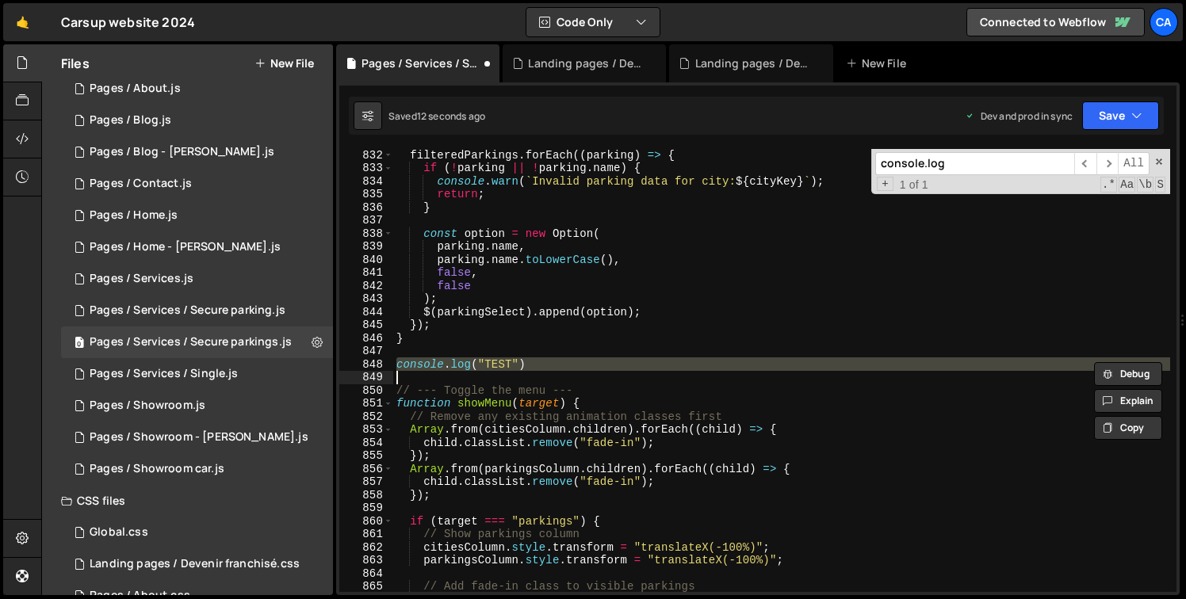
scroll to position [0, 0]
